Goal: Task Accomplishment & Management: Use online tool/utility

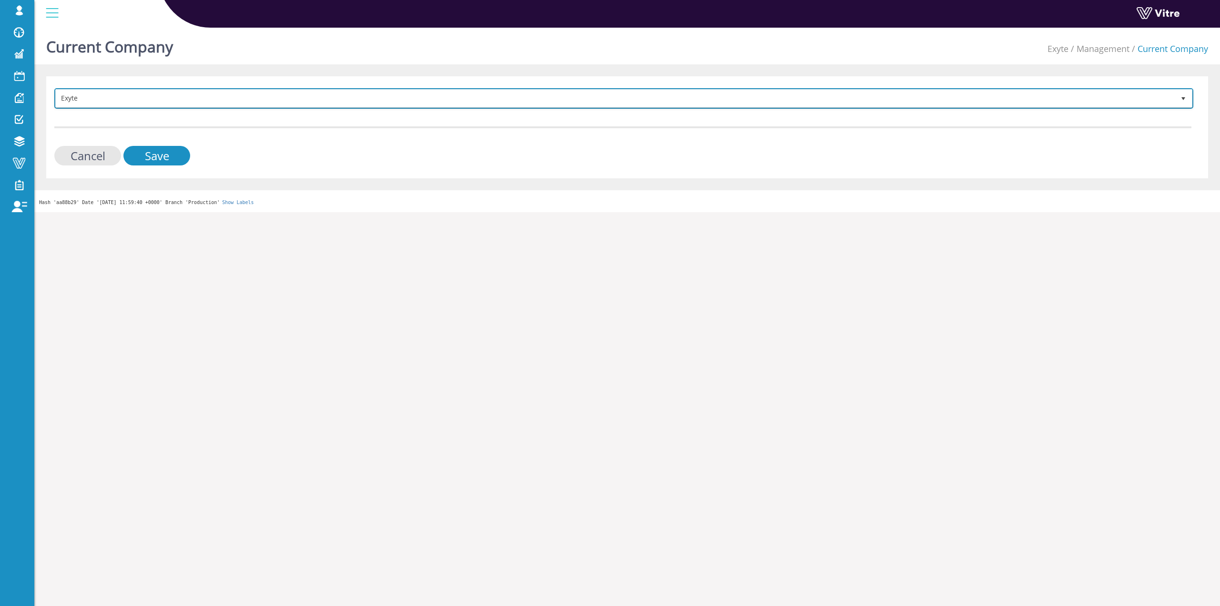
click at [171, 102] on span "Exyte" at bounding box center [615, 98] width 1119 height 17
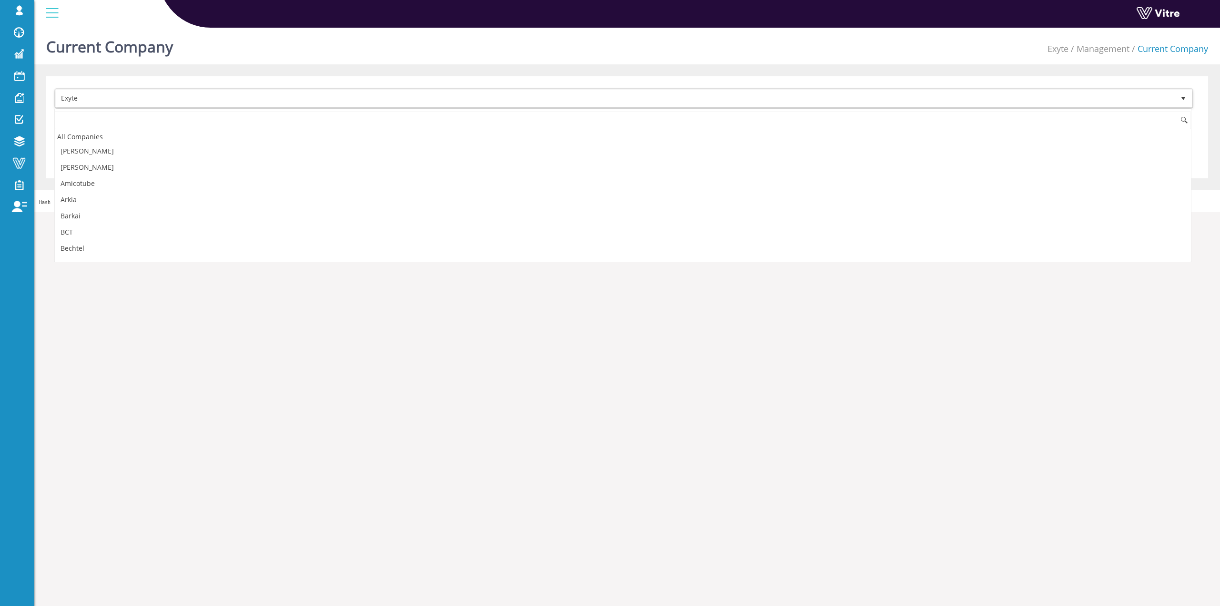
scroll to position [240, 0]
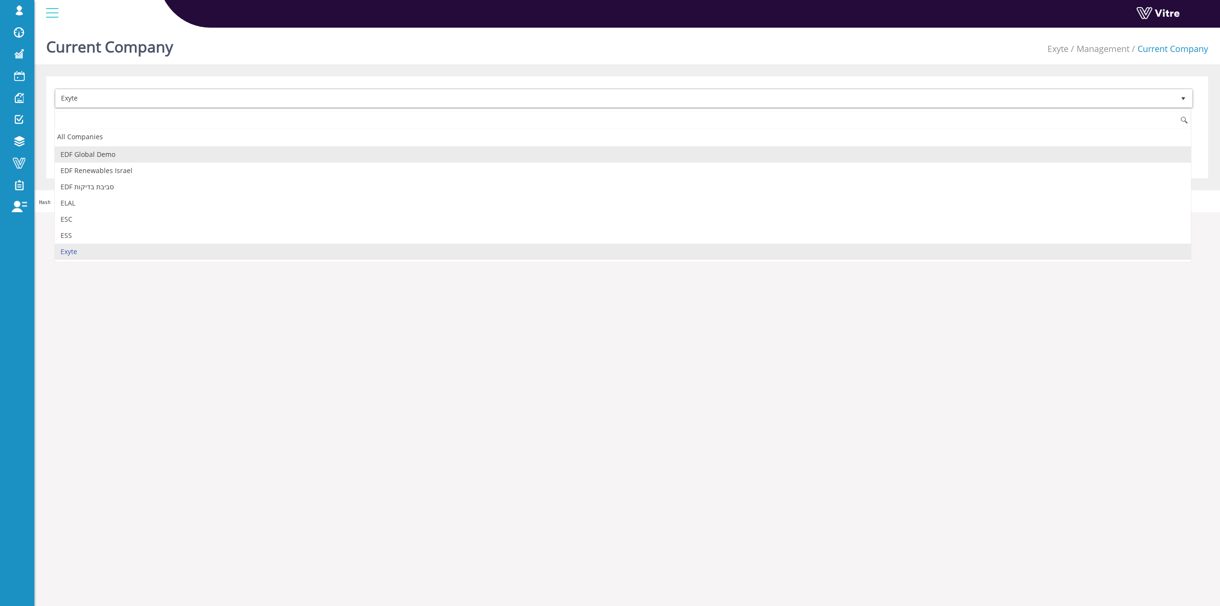
click at [160, 126] on input at bounding box center [623, 120] width 1136 height 18
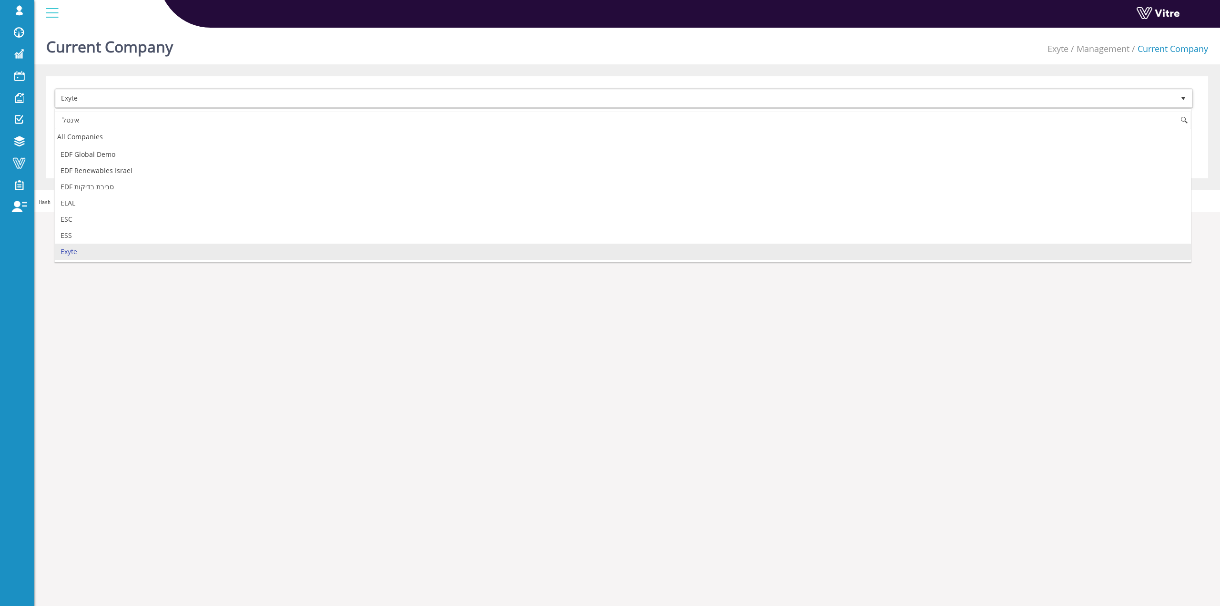
scroll to position [0, 0]
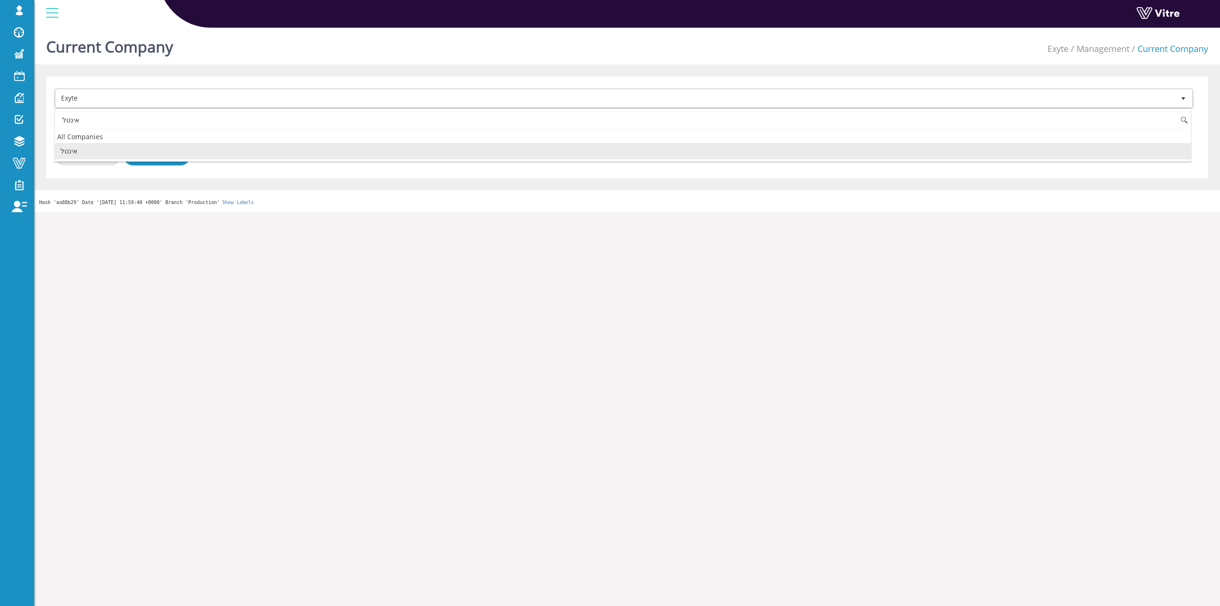
click at [142, 151] on li "אינטל" at bounding box center [623, 151] width 1136 height 16
type input "אינטל"
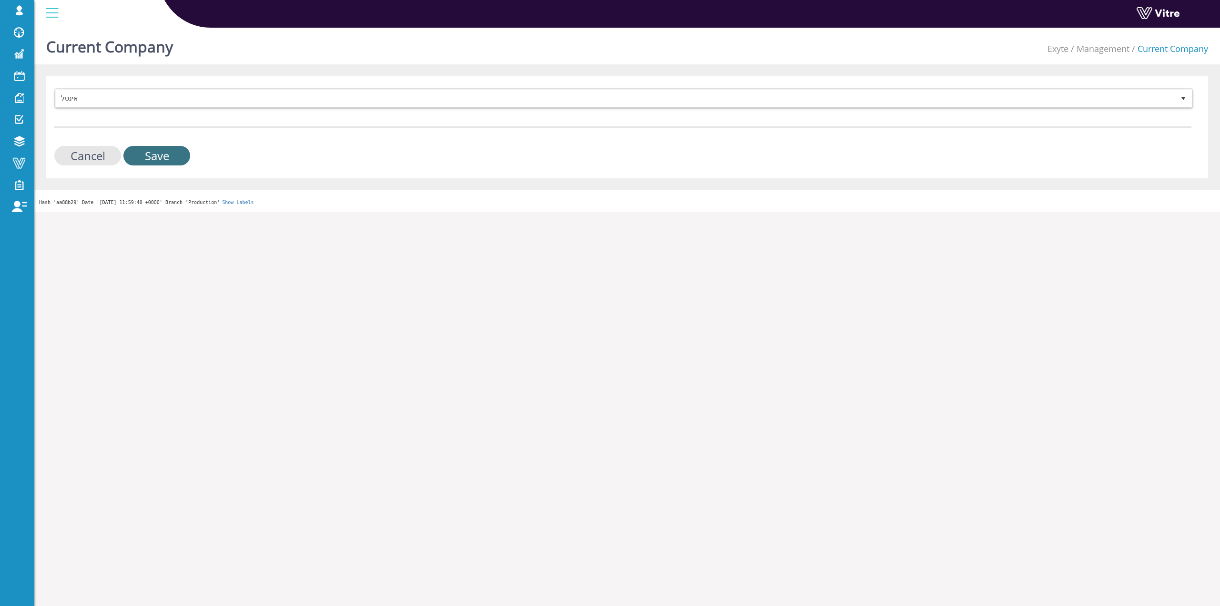
click at [142, 151] on input "Save" at bounding box center [156, 156] width 67 height 20
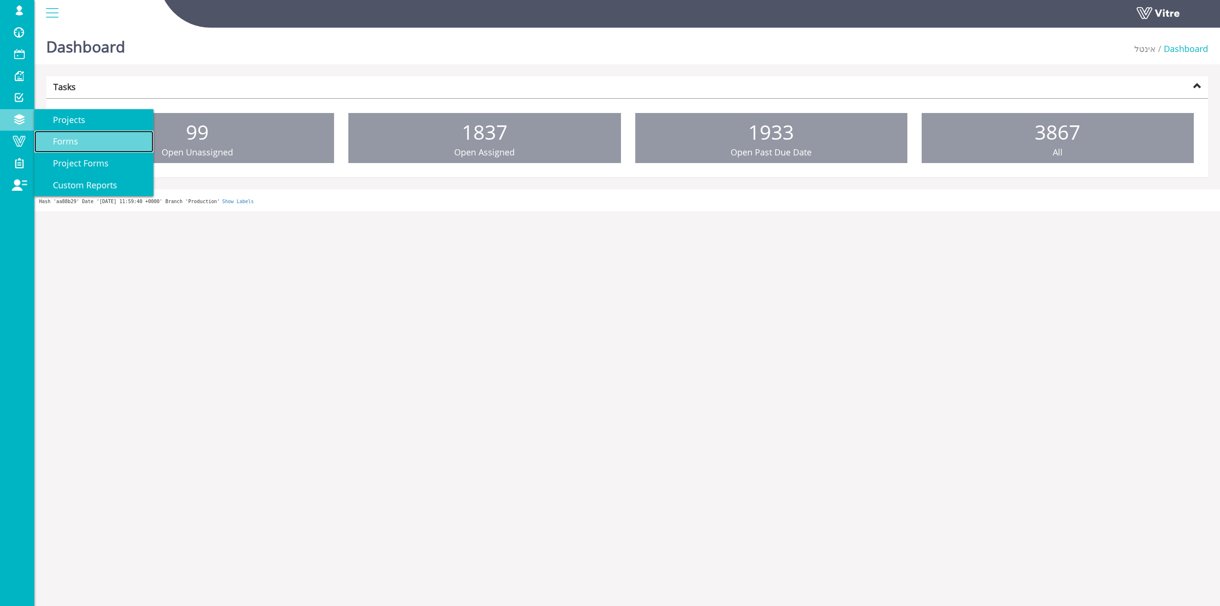
click at [53, 139] on span "Forms" at bounding box center [59, 140] width 37 height 11
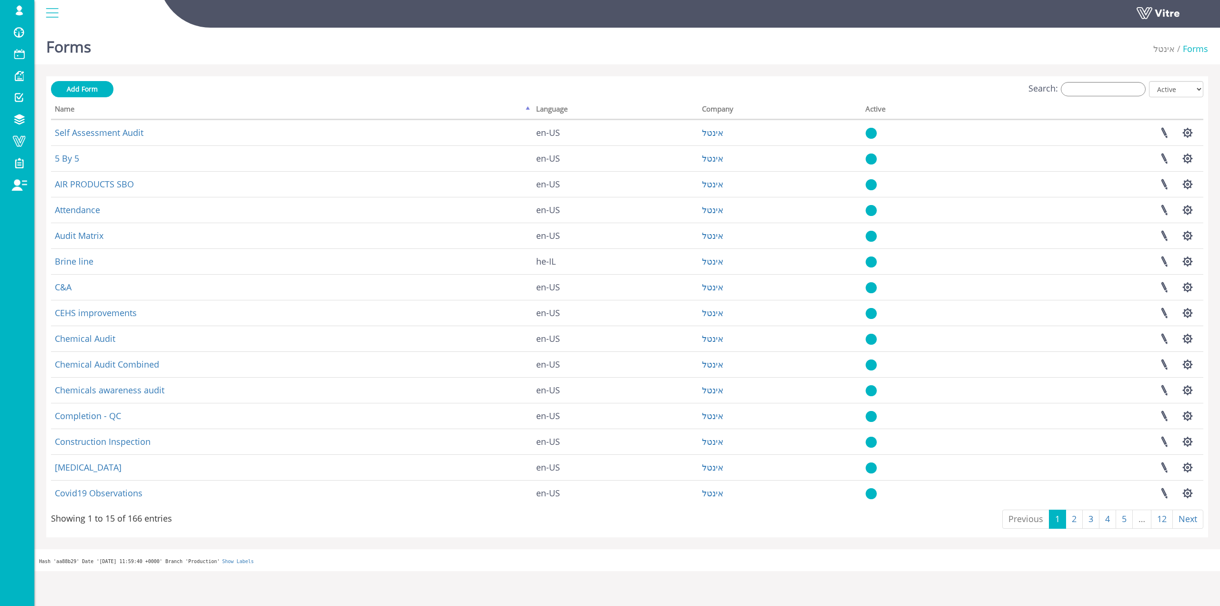
click at [1055, 79] on div "Add Form Search: All Active Not Active Processing... Name Language Company Acti…" at bounding box center [627, 306] width 1162 height 461
click at [1073, 84] on input "Search:" at bounding box center [1103, 89] width 85 height 14
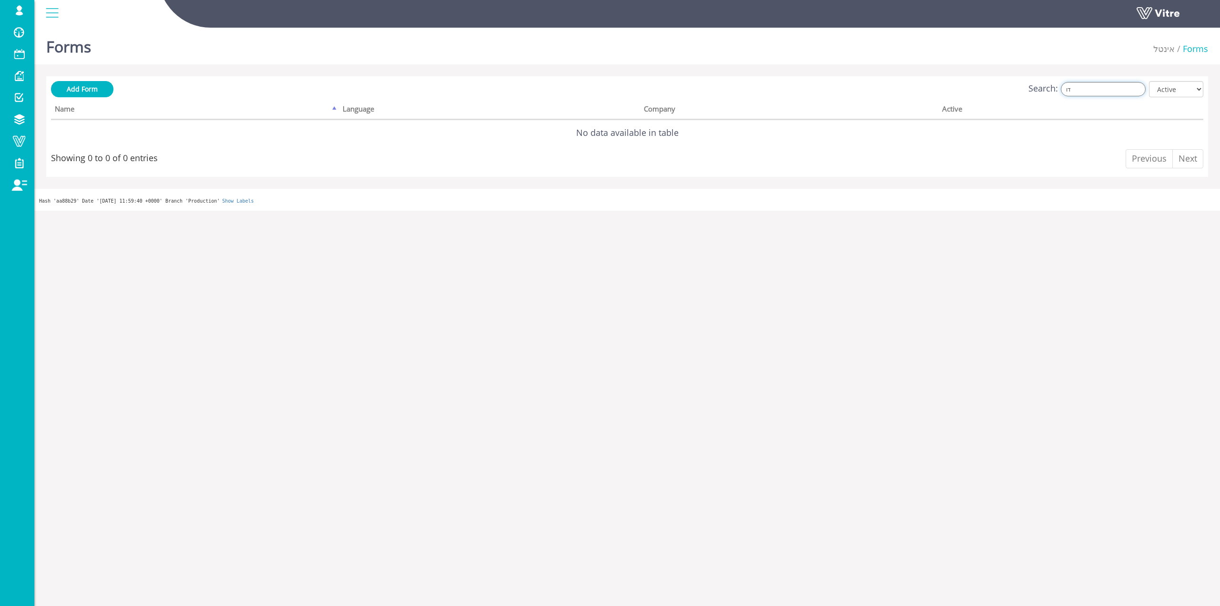
type input "ד"
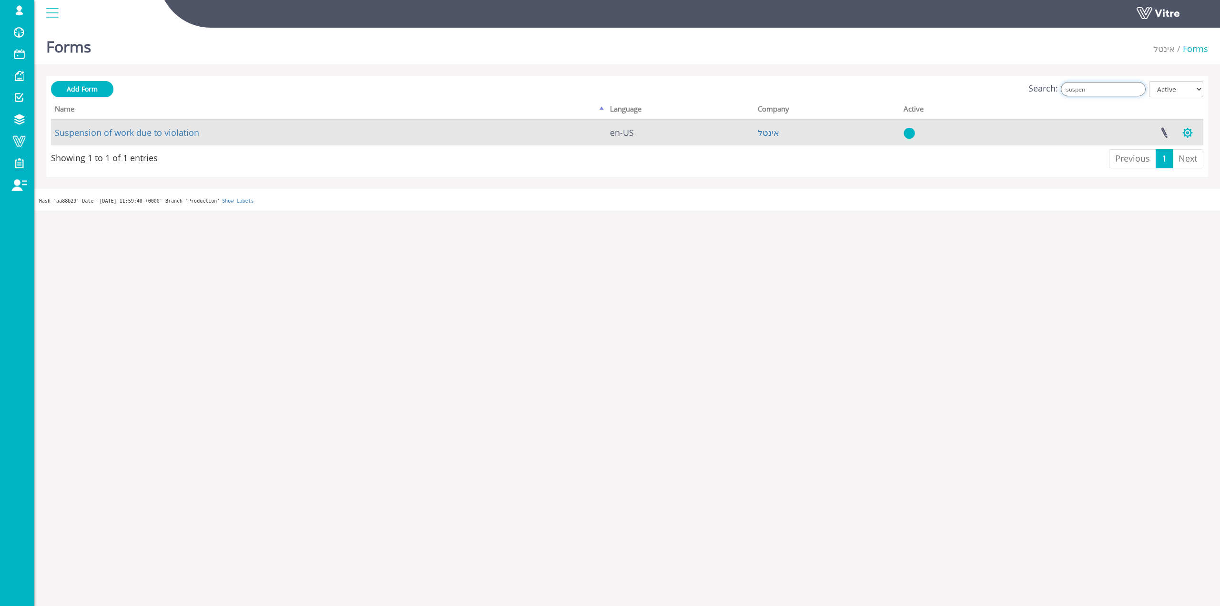
type input "suspen"
click at [1191, 130] on button "button" at bounding box center [1188, 132] width 24 height 25
click at [1161, 194] on link "Clone Form" at bounding box center [1155, 192] width 87 height 12
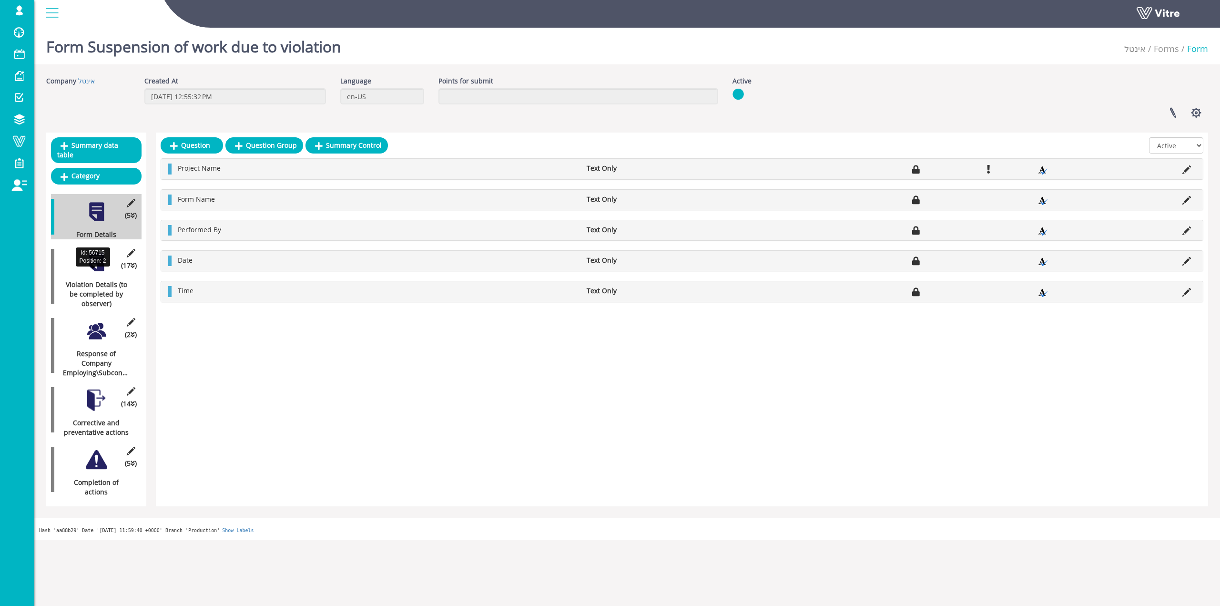
click at [97, 287] on div "Violation Details (to be completed by observer)" at bounding box center [92, 294] width 83 height 29
click at [94, 266] on div at bounding box center [93, 267] width 5 height 2
click at [97, 280] on div "Violation Details (to be completed by observer)" at bounding box center [92, 294] width 83 height 29
click at [98, 280] on div "Violation Details (to be completed by observer)" at bounding box center [92, 294] width 83 height 29
click at [118, 287] on div "Violation Details (to be completed by observer)" at bounding box center [92, 294] width 83 height 29
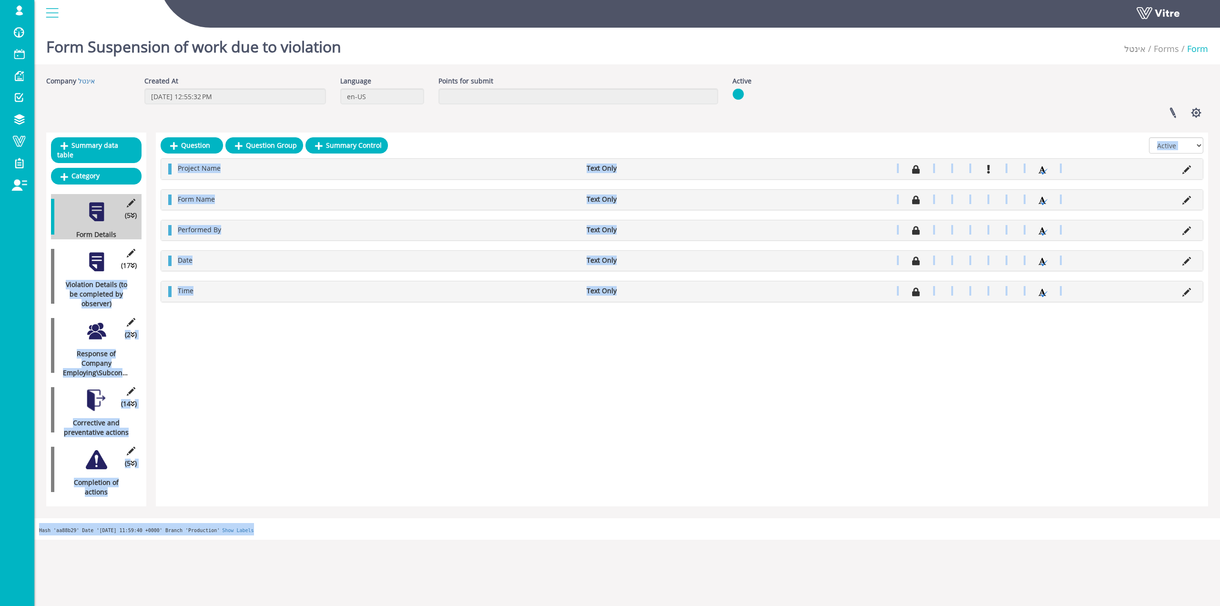
click at [92, 253] on div at bounding box center [96, 261] width 21 height 21
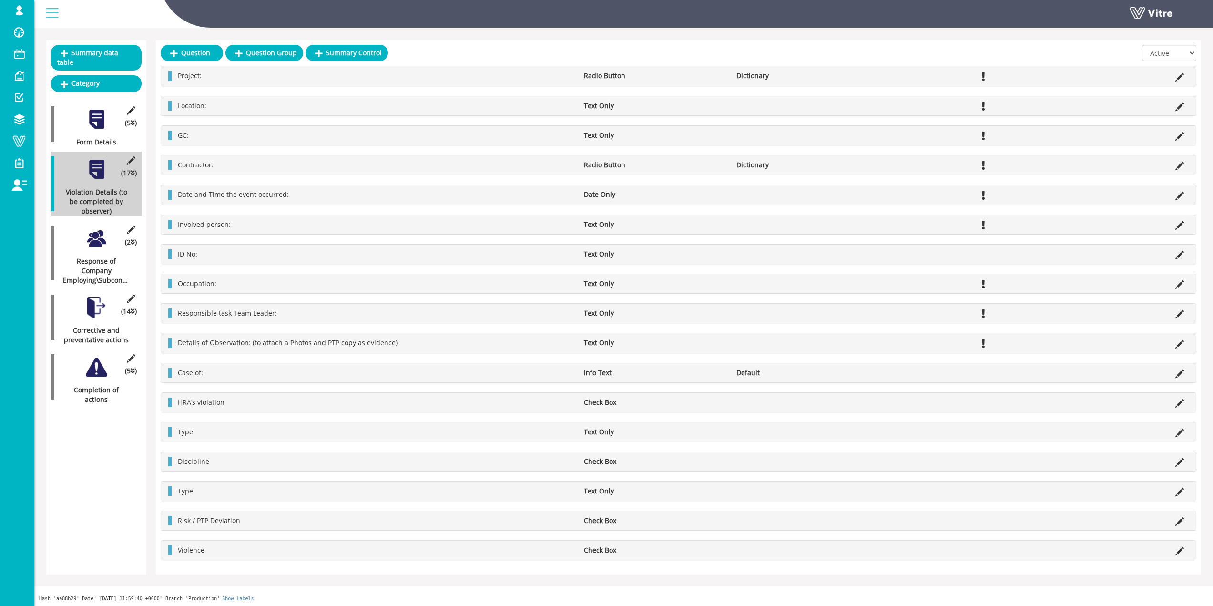
scroll to position [94, 0]
click at [102, 227] on div at bounding box center [96, 236] width 21 height 21
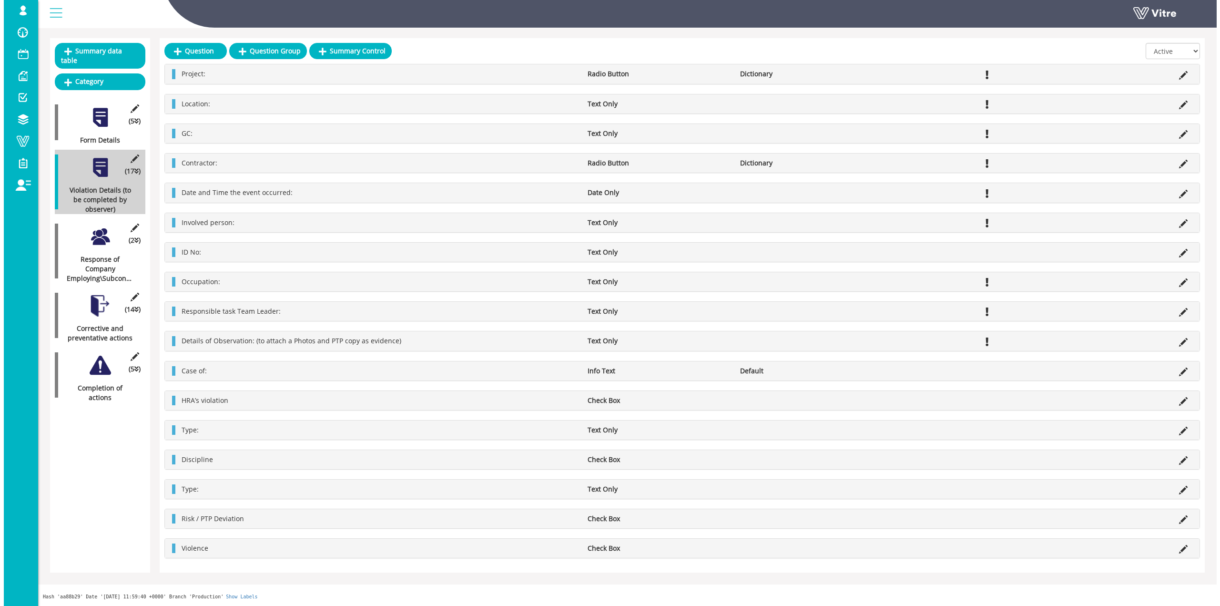
scroll to position [0, 0]
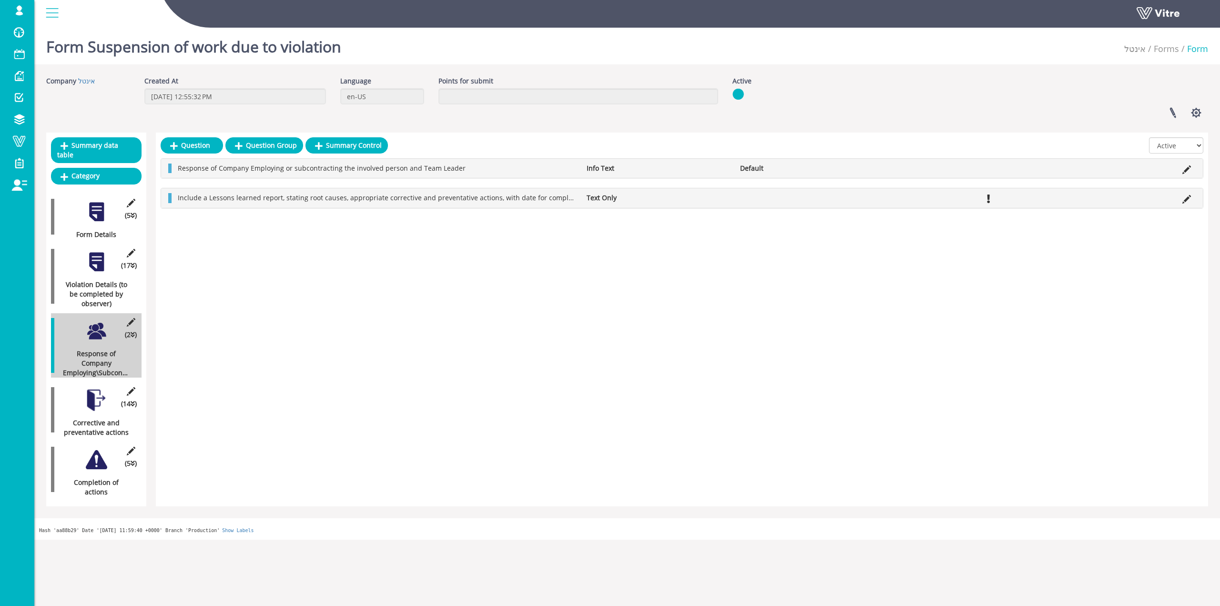
click at [102, 254] on div at bounding box center [96, 261] width 21 height 21
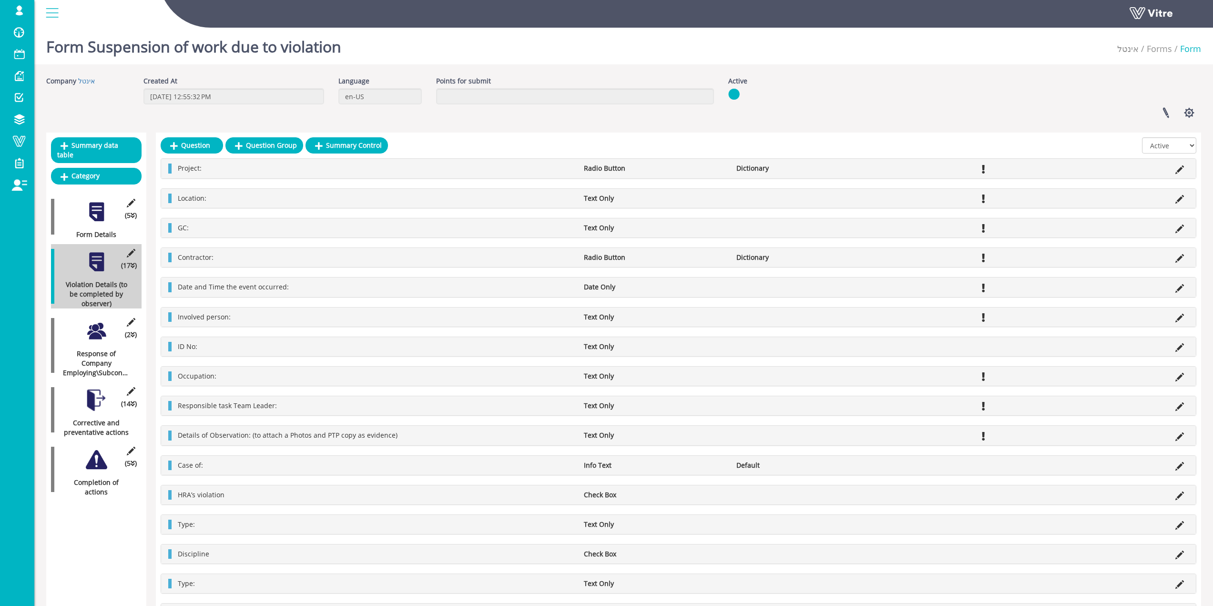
click at [109, 383] on div "(14 ) Corrective and preventative actions" at bounding box center [96, 409] width 91 height 55
click at [104, 389] on div at bounding box center [96, 399] width 21 height 21
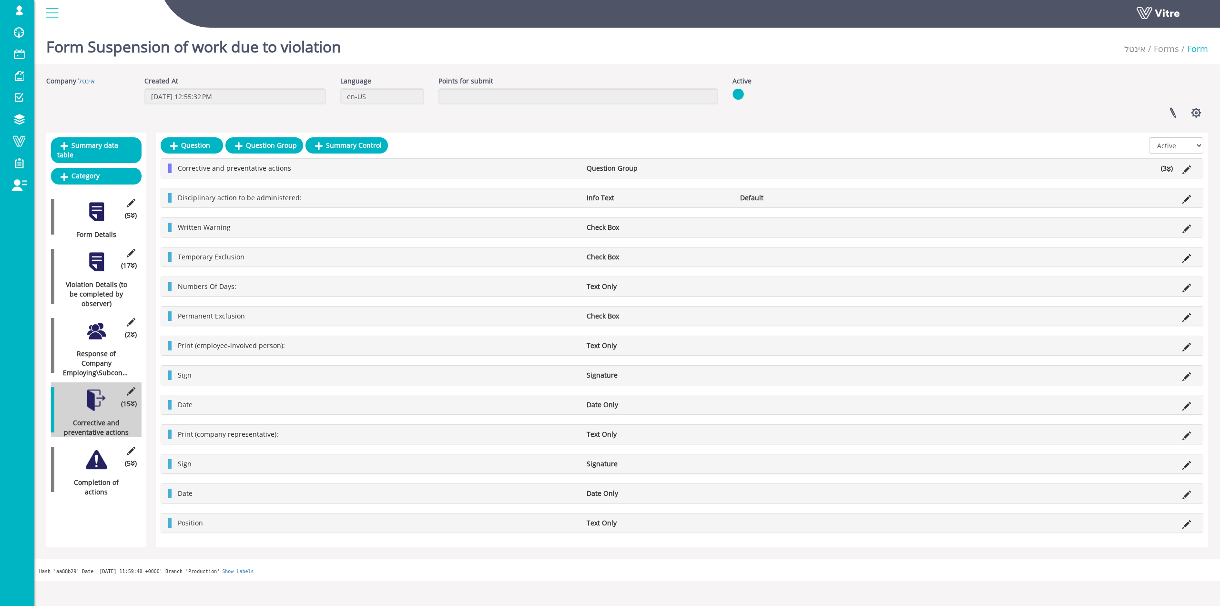
click at [1169, 163] on div "Corrective and preventative actions Question Group (3 )" at bounding box center [682, 168] width 1042 height 19
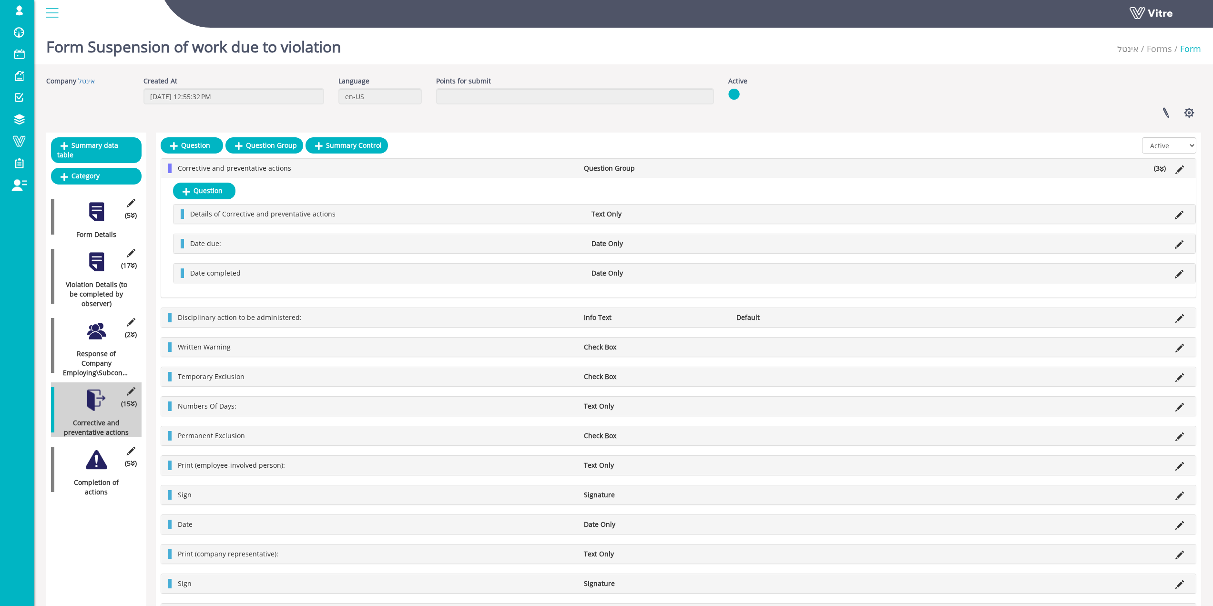
click at [102, 453] on div at bounding box center [96, 459] width 21 height 21
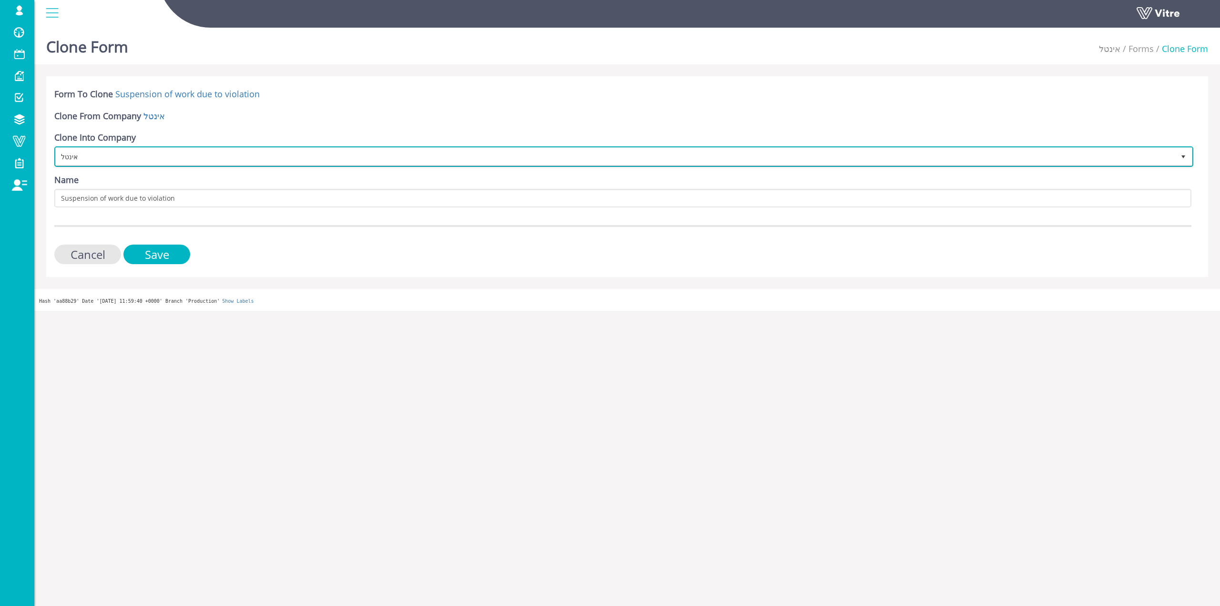
click at [150, 164] on span "אינטל" at bounding box center [615, 156] width 1119 height 17
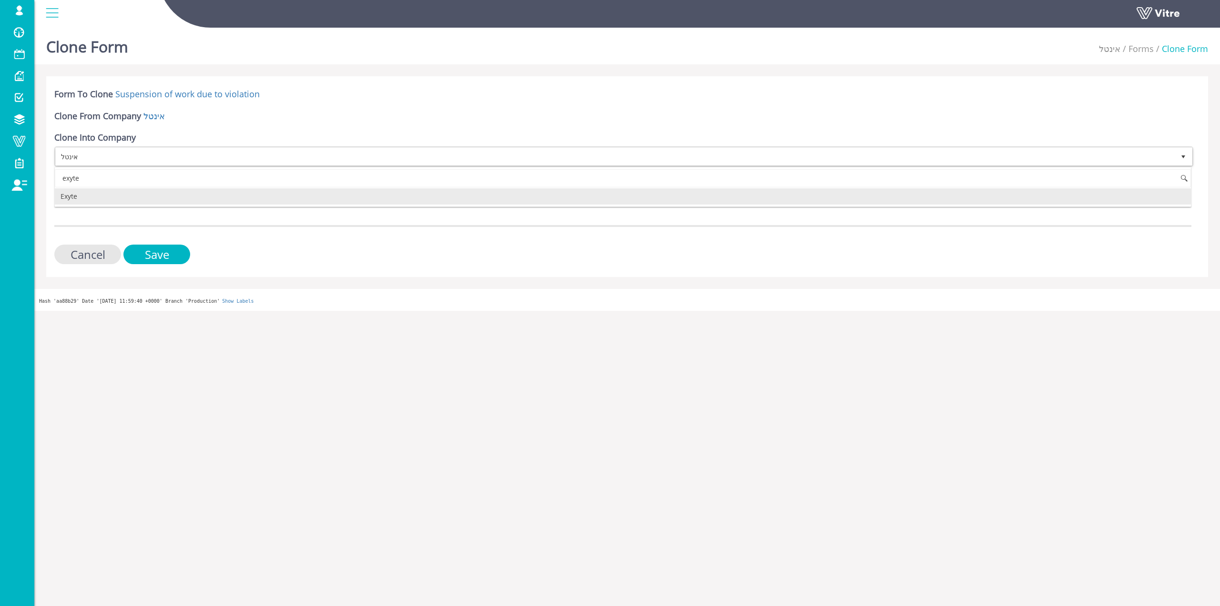
click at [101, 203] on li "Exyte" at bounding box center [623, 196] width 1136 height 16
type input "exyte"
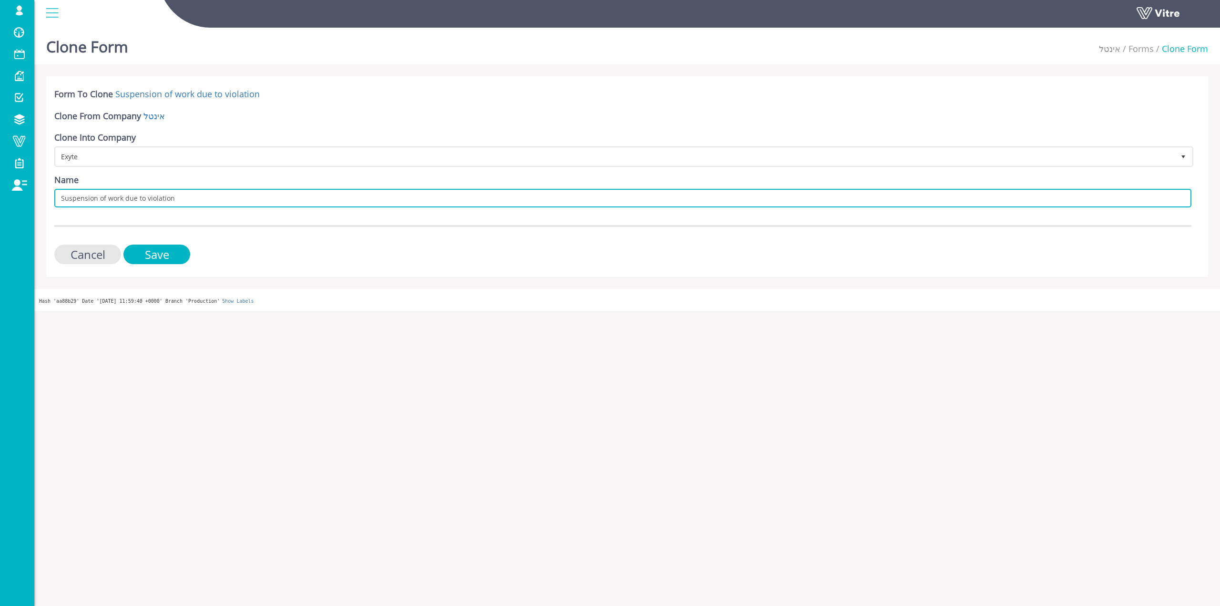
click at [181, 204] on input "Suspension of work due to violation" at bounding box center [622, 198] width 1137 height 19
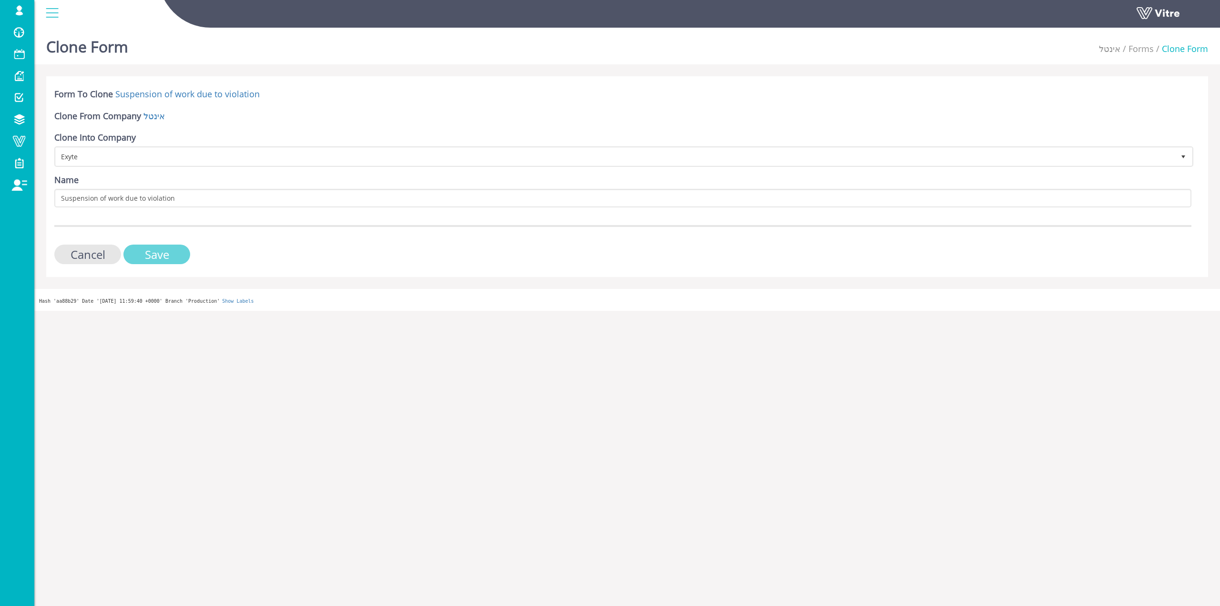
click at [156, 254] on input "Save" at bounding box center [156, 254] width 67 height 20
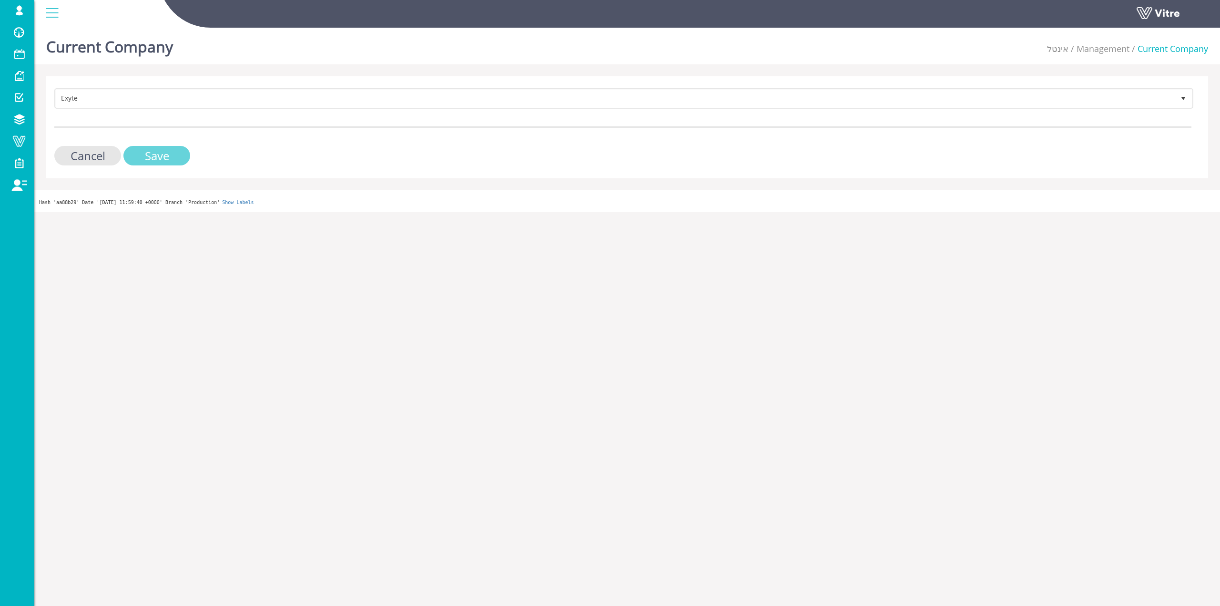
click at [158, 153] on input "Save" at bounding box center [156, 156] width 67 height 20
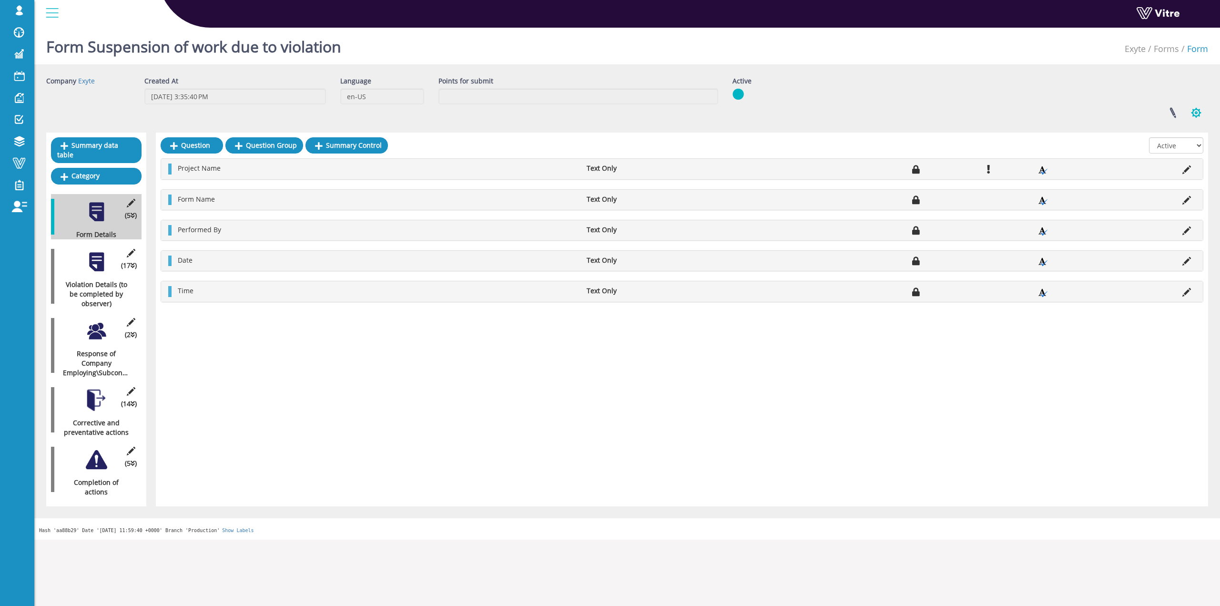
click at [1190, 108] on button "button" at bounding box center [1196, 112] width 24 height 25
click at [1173, 143] on link "Set Users" at bounding box center [1164, 148] width 87 height 12
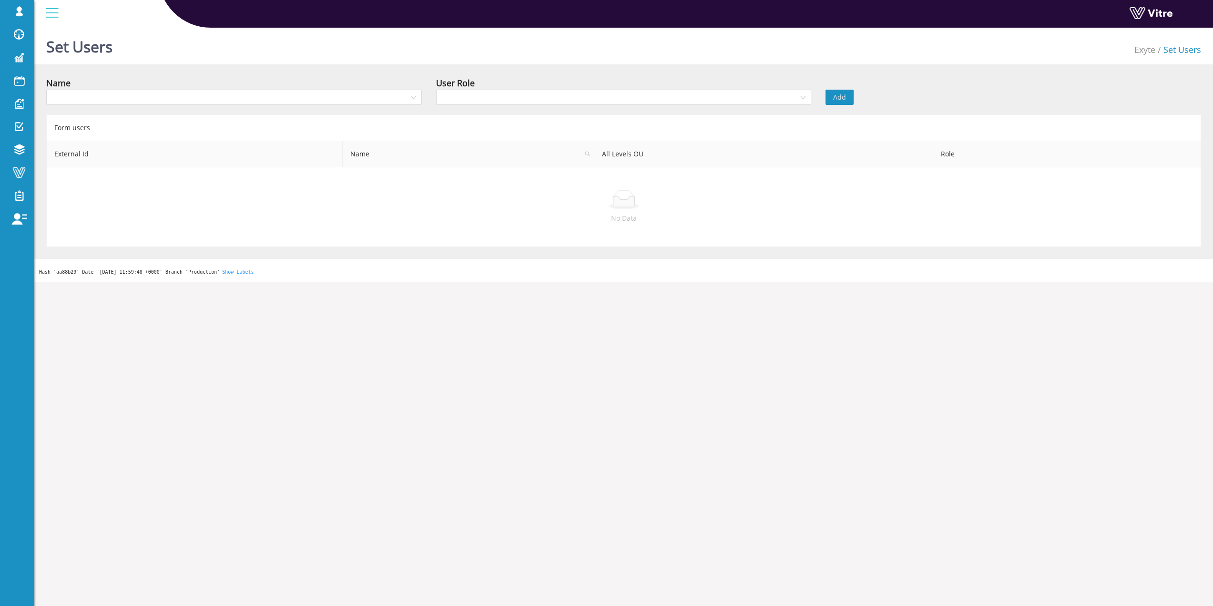
click at [332, 108] on div "Name" at bounding box center [234, 92] width 390 height 33
click at [336, 102] on input "search" at bounding box center [230, 97] width 357 height 14
